Goal: Book appointment/travel/reservation

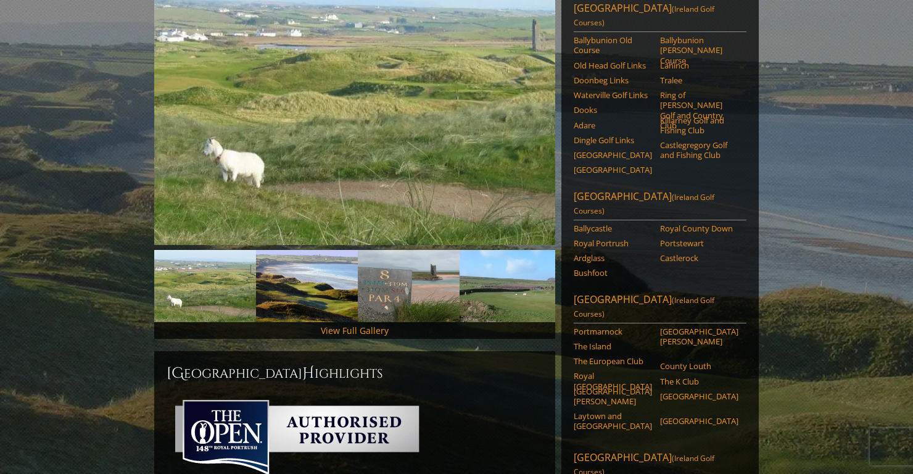
scroll to position [196, 0]
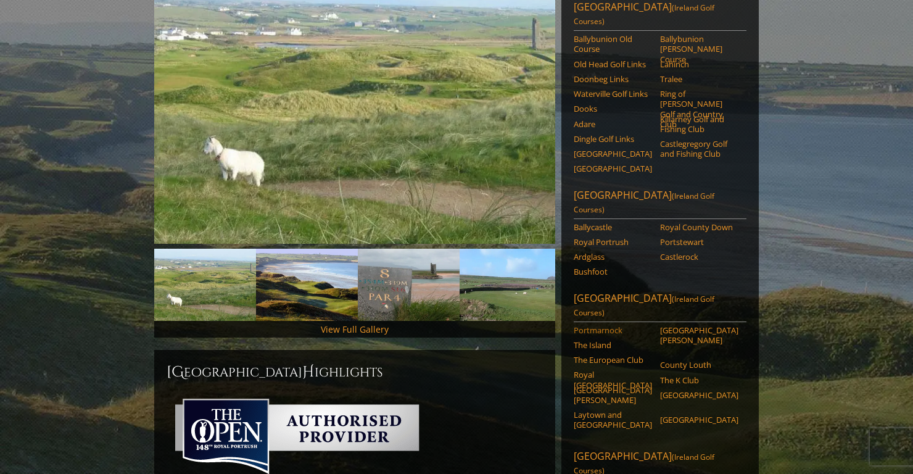
click at [591, 325] on link "Portmarnock" at bounding box center [612, 330] width 78 height 10
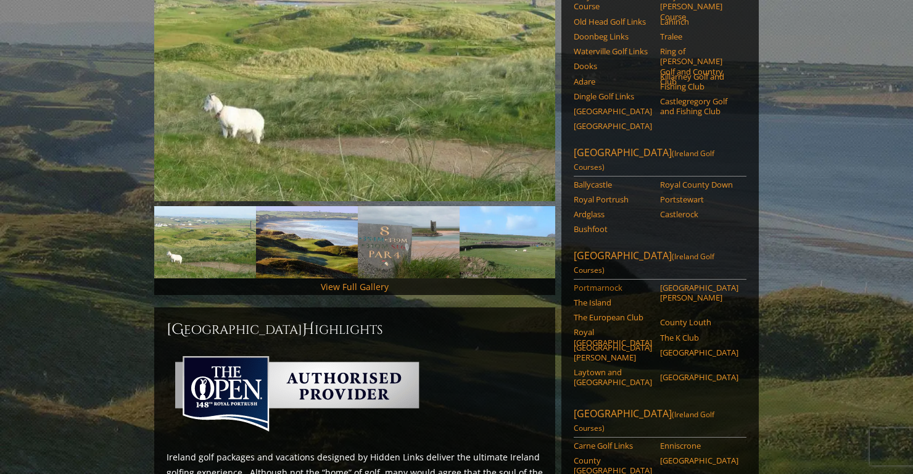
scroll to position [248, 0]
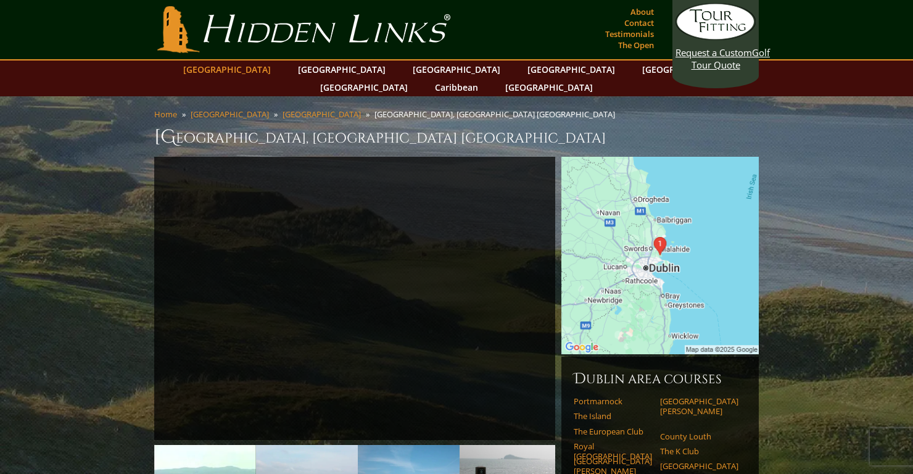
click at [265, 70] on link "[GEOGRAPHIC_DATA]" at bounding box center [227, 69] width 100 height 18
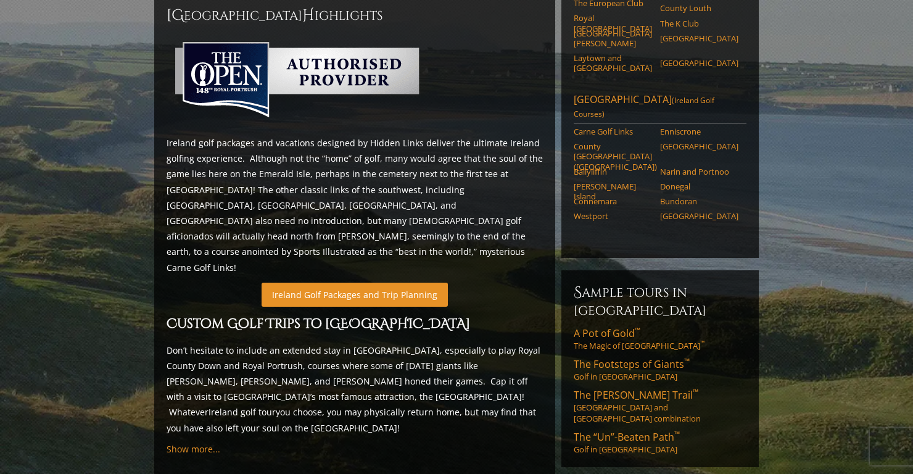
click at [307, 282] on link "Ireland Golf Packages and Trip Planning" at bounding box center [354, 294] width 186 height 24
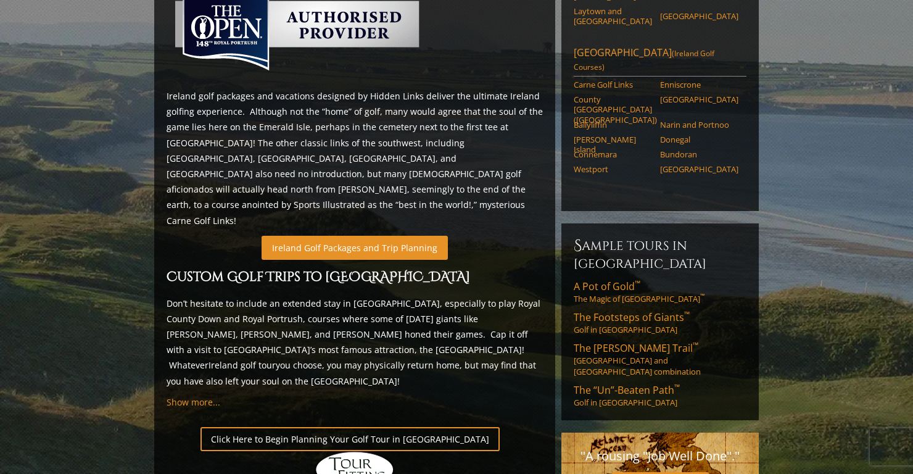
scroll to position [604, 0]
